Goal: Task Accomplishment & Management: Complete application form

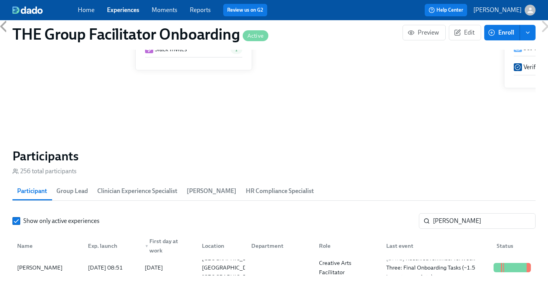
scroll to position [0, 13106]
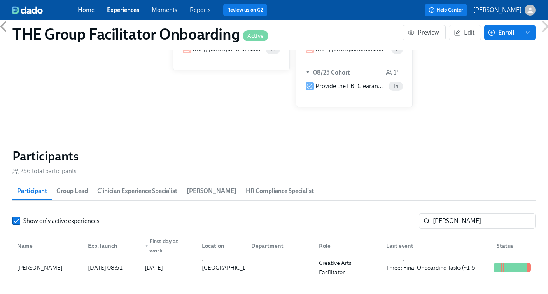
click at [116, 10] on link "Experiences" at bounding box center [123, 9] width 32 height 7
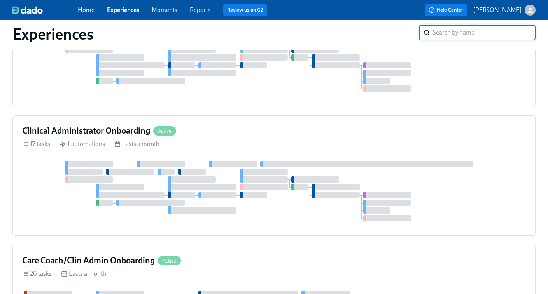
scroll to position [241, 0]
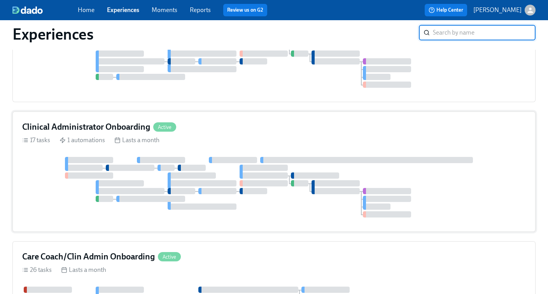
click at [306, 163] on div at bounding box center [366, 160] width 213 height 6
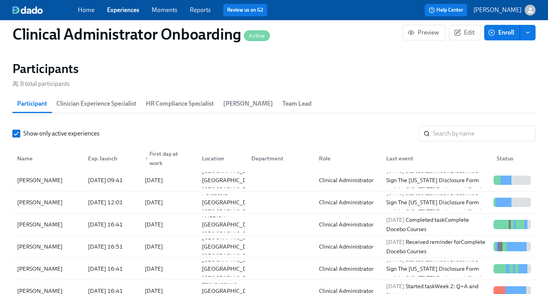
scroll to position [0, 1839]
click at [442, 136] on input "search" at bounding box center [484, 134] width 103 height 16
paste input "[PERSON_NAME]"
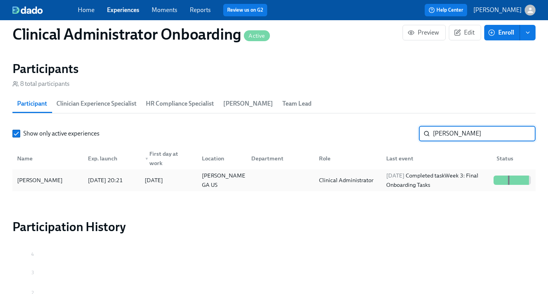
type input "[PERSON_NAME]"
click at [415, 180] on div "2025/08/26 Completed task Week 3: Final Onboarding Tasks" at bounding box center [436, 180] width 107 height 19
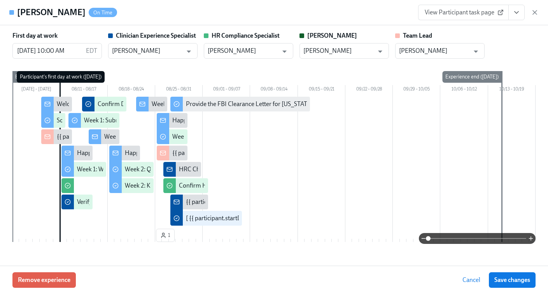
click at [471, 14] on span "View Participant task page" at bounding box center [462, 13] width 77 height 8
click at [519, 14] on icon "View task page" at bounding box center [516, 13] width 8 height 8
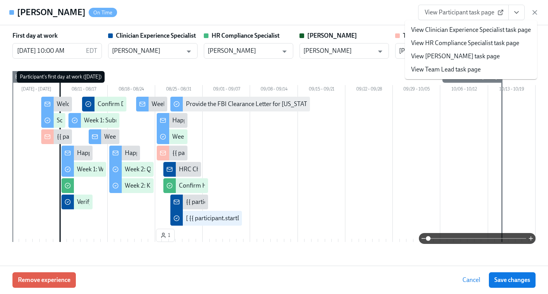
click at [519, 14] on icon "View task page" at bounding box center [516, 13] width 8 height 8
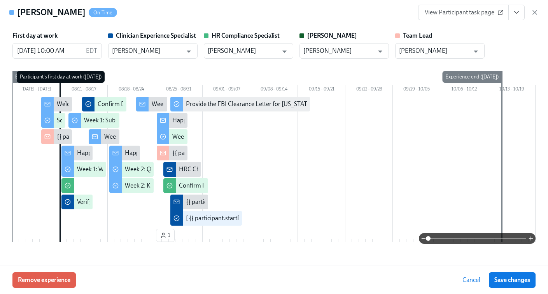
click at [517, 14] on icon "View task page" at bounding box center [516, 13] width 8 height 8
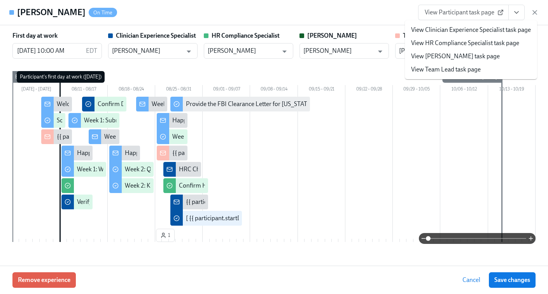
click at [494, 33] on link "View Clinician Experience Specialist task page" at bounding box center [471, 30] width 120 height 9
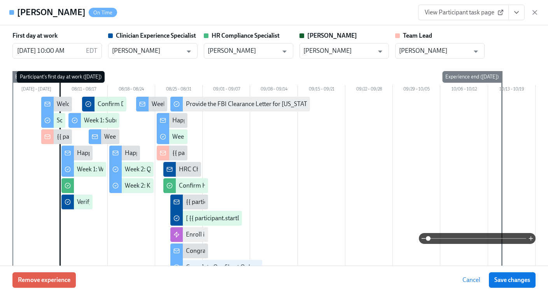
scroll to position [0, 2173]
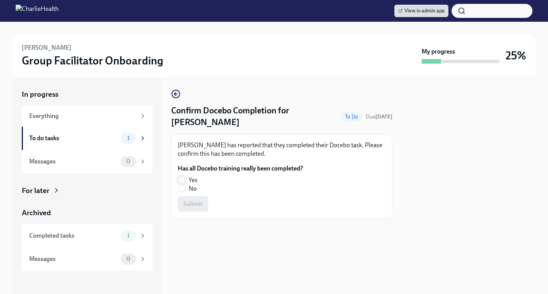
click at [182, 176] on input "Yes" at bounding box center [181, 179] width 7 height 7
radio input "true"
click at [196, 205] on span "Submit" at bounding box center [192, 204] width 19 height 8
click at [185, 176] on input "Yes" at bounding box center [181, 179] width 7 height 7
radio input "true"
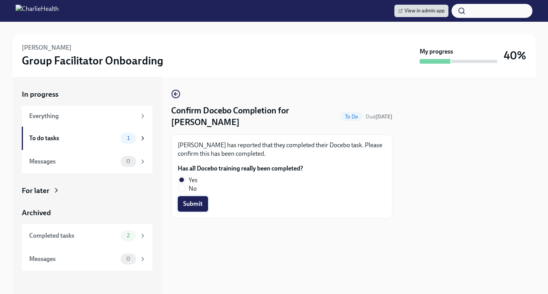
click at [191, 202] on span "Submit" at bounding box center [192, 204] width 19 height 8
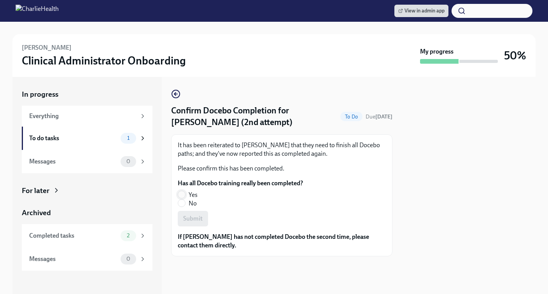
click at [183, 193] on input "Yes" at bounding box center [181, 194] width 7 height 7
radio input "true"
click at [187, 215] on span "Submit" at bounding box center [192, 219] width 19 height 8
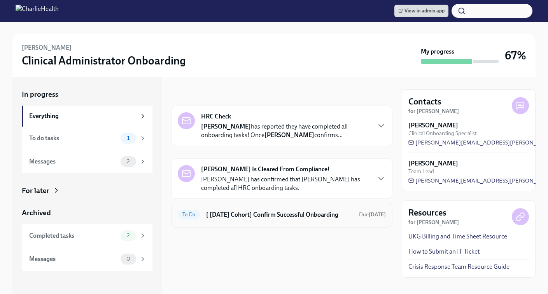
click at [302, 217] on h6 "[ [DATE] Cohort] Confirm Successful Onboarding" at bounding box center [279, 215] width 147 height 9
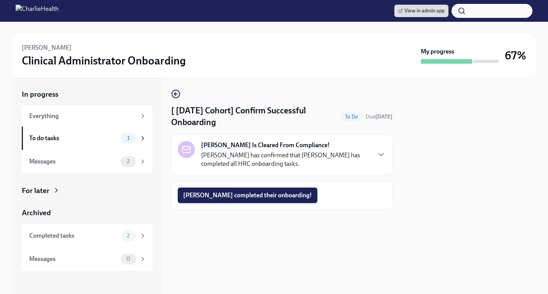
click at [252, 197] on span "[PERSON_NAME] completed their onboarding!" at bounding box center [247, 196] width 129 height 8
